Goal: Task Accomplishment & Management: Use online tool/utility

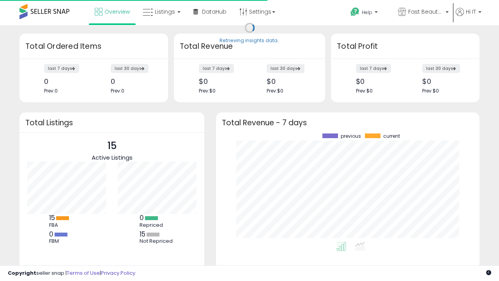
scroll to position [108, 248]
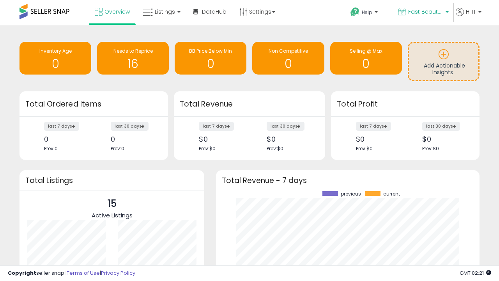
click at [422, 12] on span "Fast Beauty ([GEOGRAPHIC_DATA])" at bounding box center [425, 12] width 35 height 8
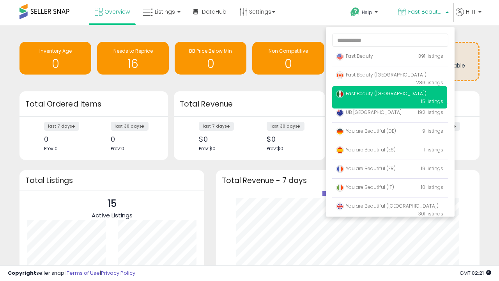
click at [389, 57] on p "Fast Beauty 391 listings" at bounding box center [389, 57] width 115 height 16
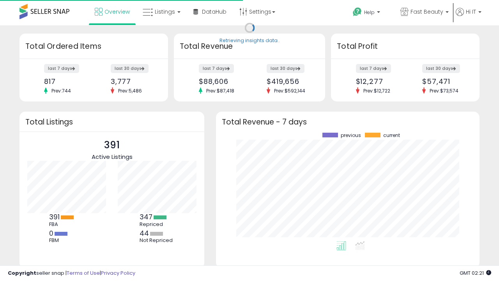
scroll to position [108, 248]
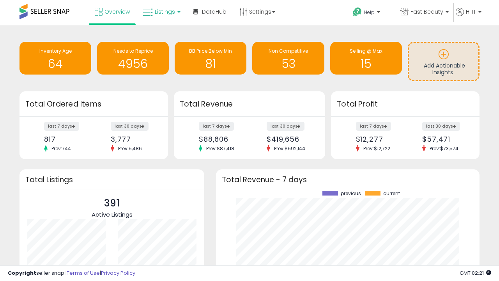
click at [161, 12] on span "Listings" at bounding box center [165, 12] width 20 height 8
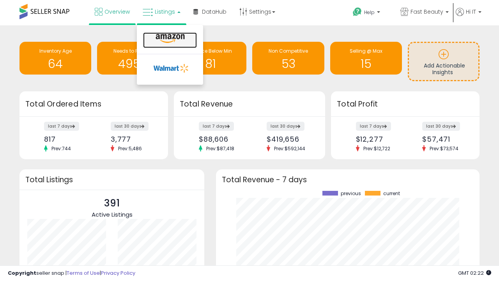
click at [169, 39] on icon at bounding box center [170, 39] width 34 height 10
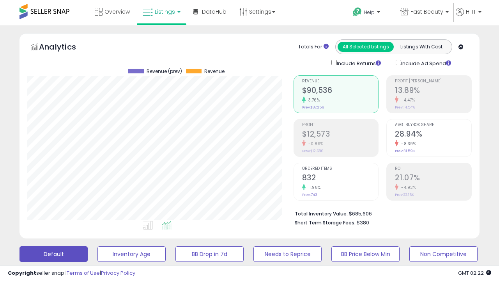
scroll to position [160, 266]
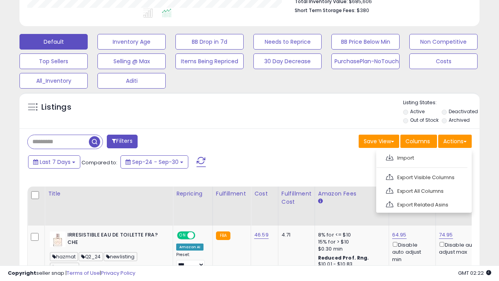
click at [389, 156] on span at bounding box center [389, 157] width 7 height 6
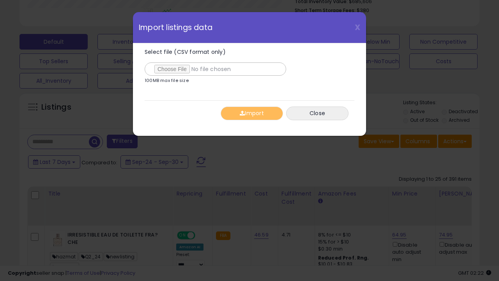
type input "**********"
click at [251, 113] on button "Import" at bounding box center [252, 113] width 62 height 14
